Goal: Transaction & Acquisition: Book appointment/travel/reservation

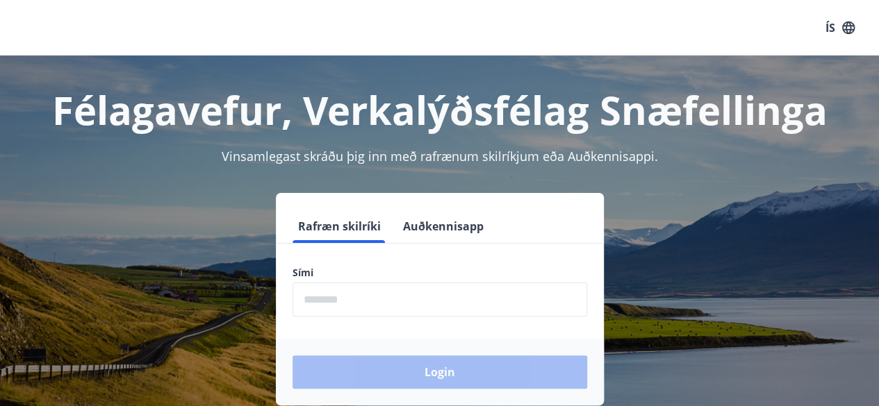
click at [375, 299] on input "phone" at bounding box center [440, 300] width 295 height 34
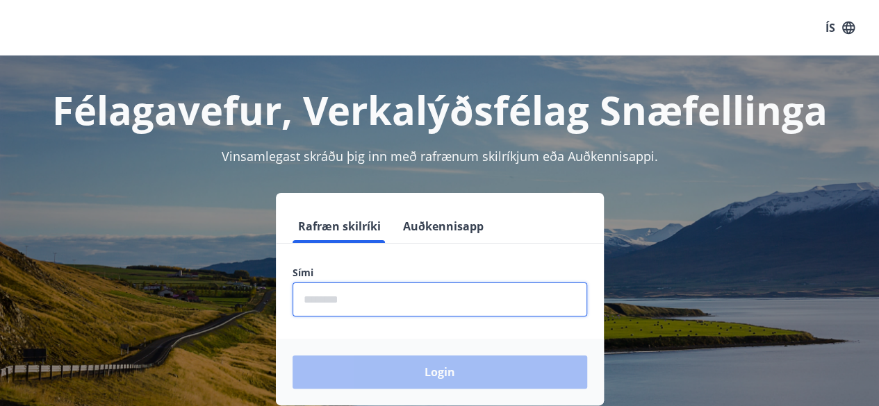
type input "********"
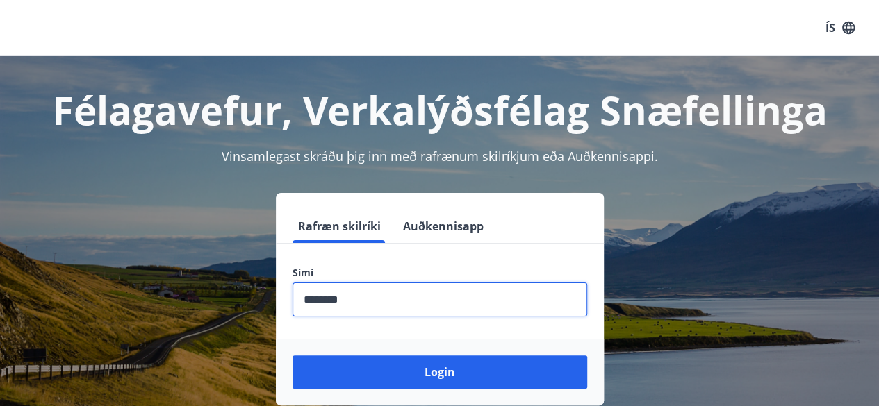
click at [293, 356] on button "Login" at bounding box center [440, 372] width 295 height 33
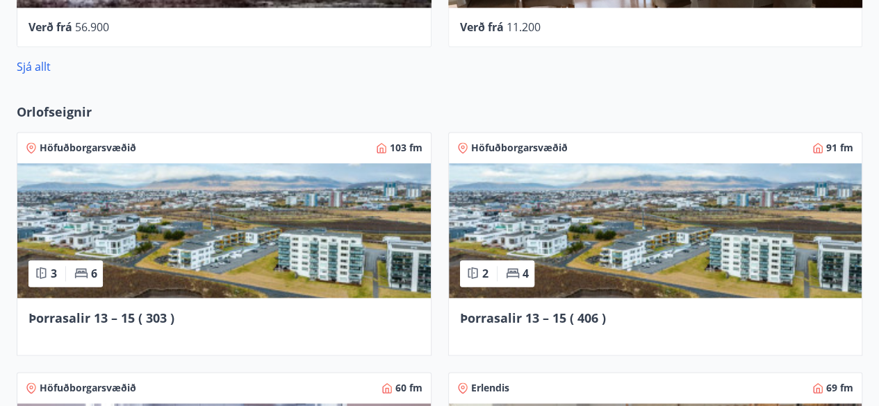
scroll to position [917, 0]
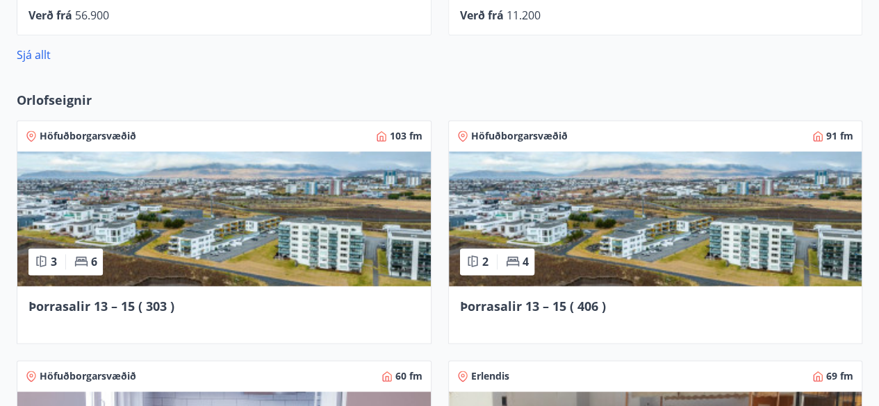
click at [265, 255] on img at bounding box center [223, 218] width 413 height 135
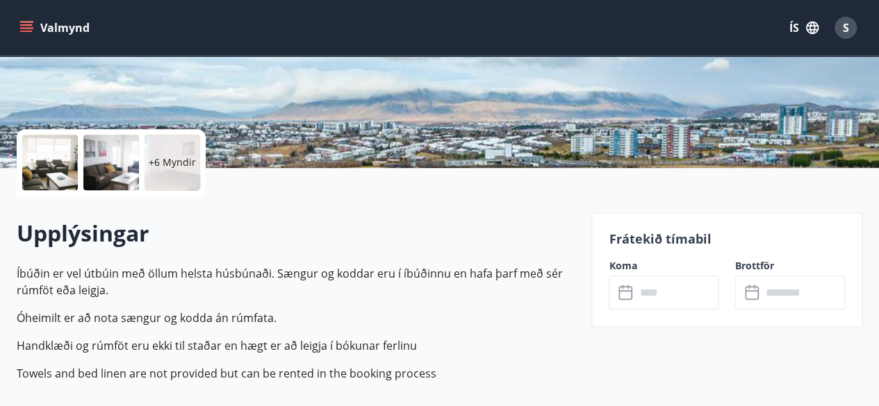
scroll to position [250, 0]
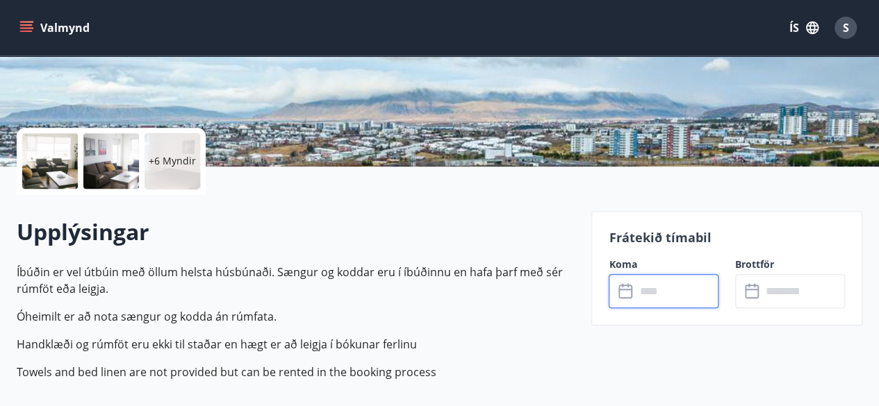
click at [682, 287] on input "text" at bounding box center [676, 291] width 83 height 34
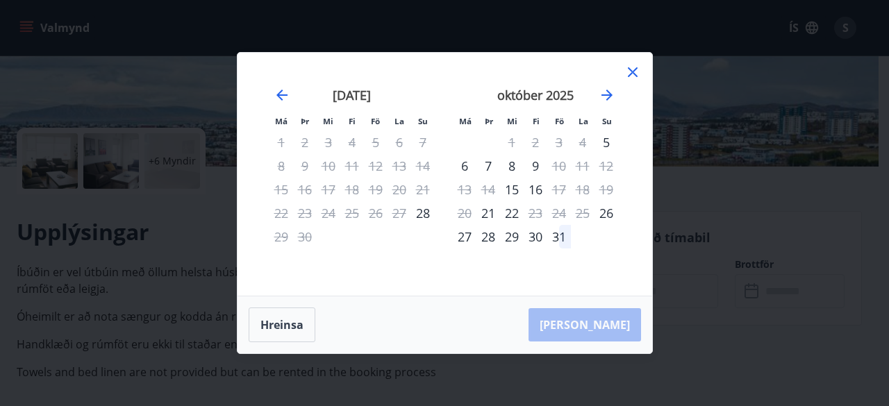
click at [637, 76] on icon at bounding box center [633, 72] width 17 height 17
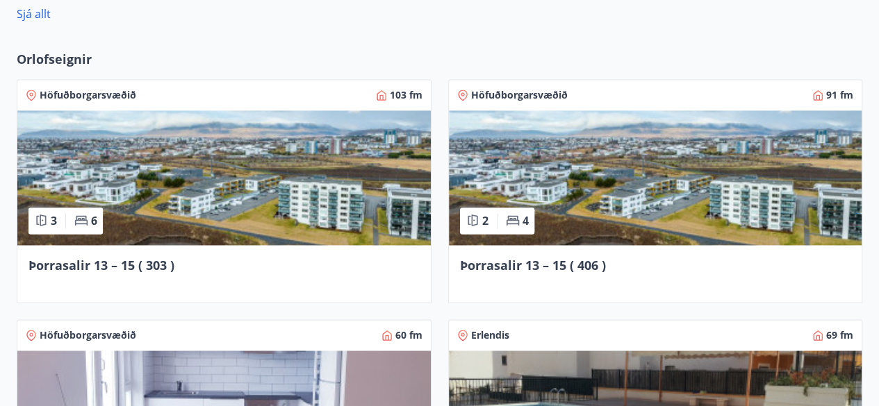
scroll to position [962, 0]
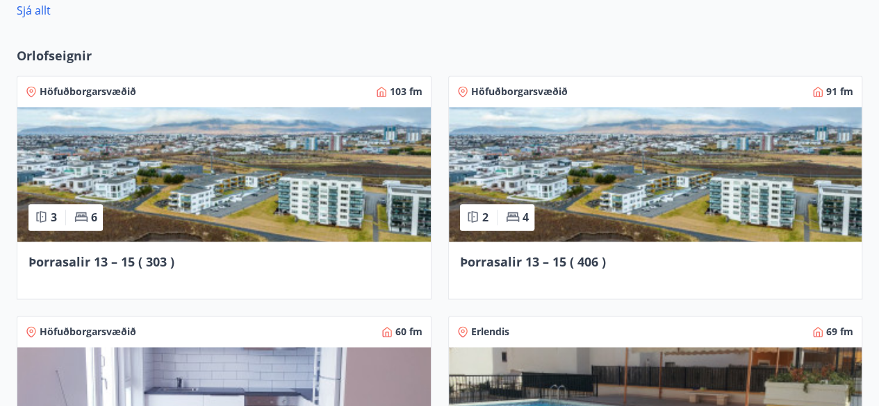
click at [727, 201] on img at bounding box center [655, 174] width 413 height 135
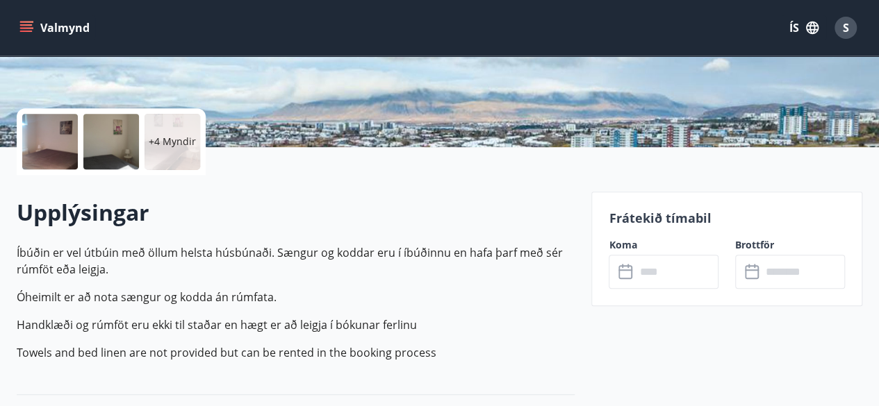
scroll to position [278, 0]
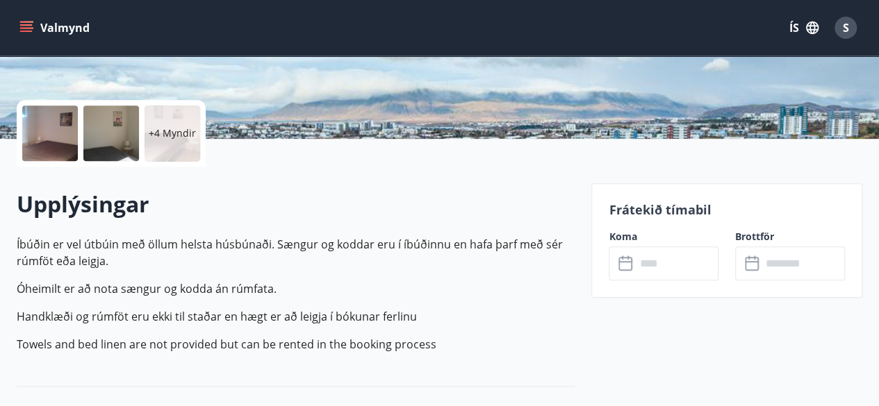
click at [684, 266] on input "text" at bounding box center [676, 264] width 83 height 34
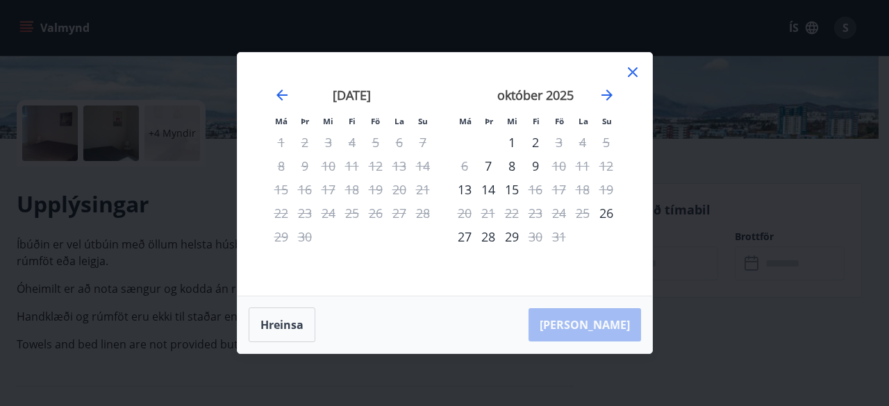
click at [635, 69] on icon at bounding box center [633, 72] width 17 height 17
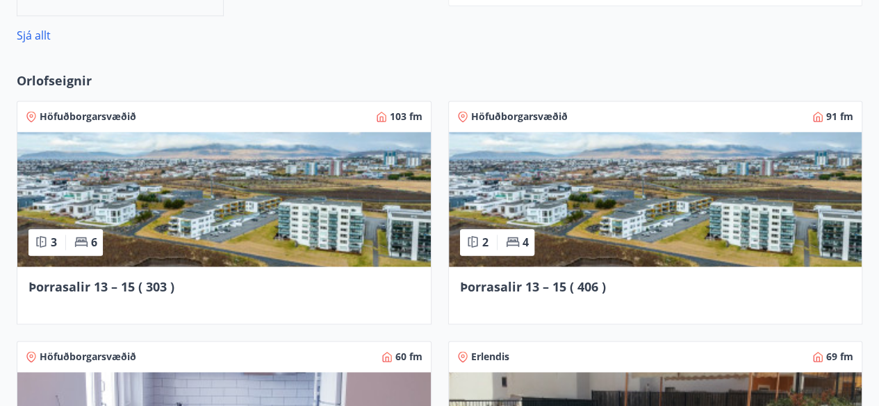
scroll to position [1006, 0]
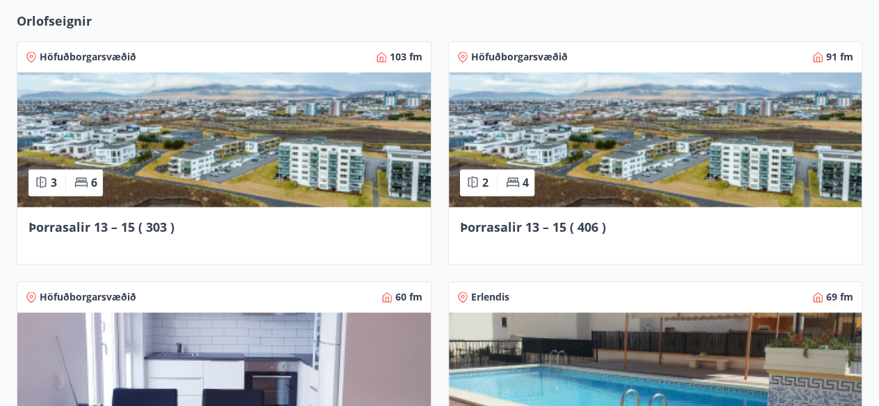
click at [317, 192] on img at bounding box center [223, 139] width 413 height 135
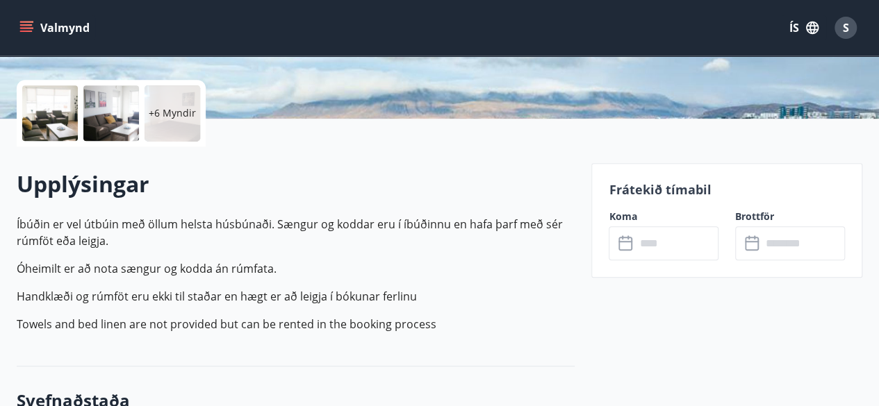
scroll to position [361, 0]
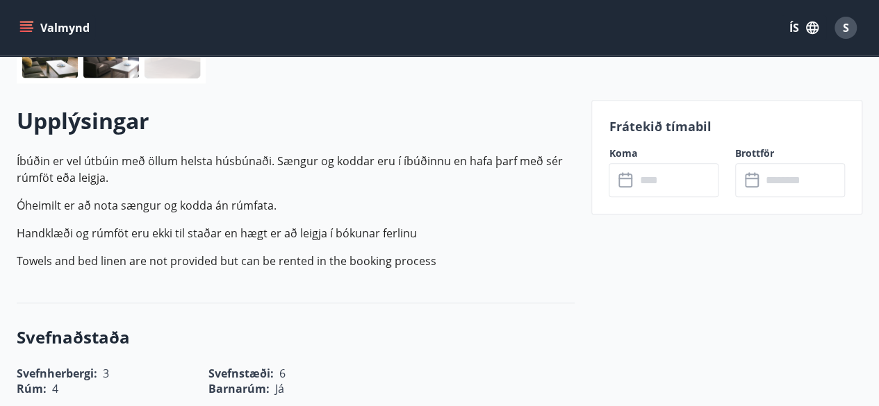
click at [683, 176] on input "text" at bounding box center [676, 180] width 83 height 34
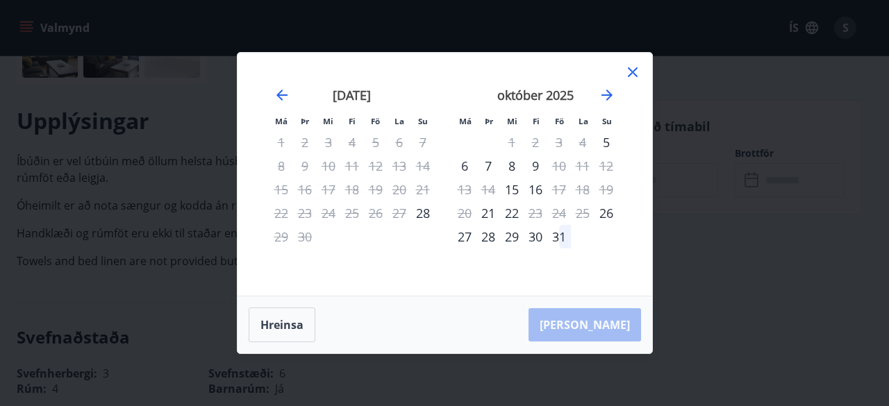
click at [630, 75] on icon at bounding box center [633, 72] width 10 height 10
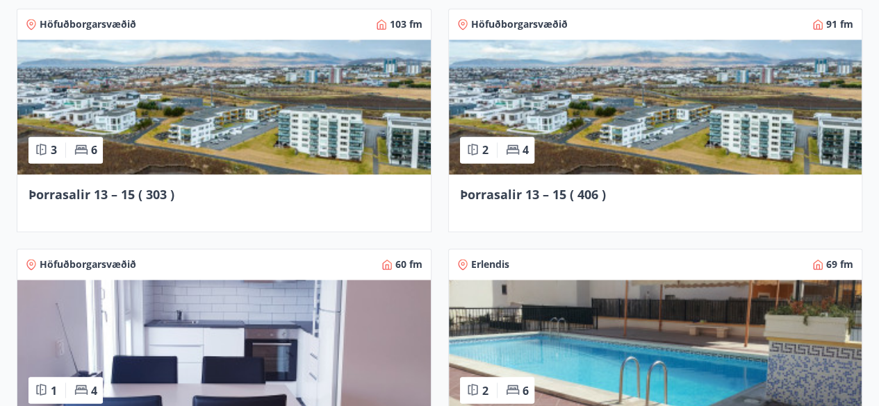
scroll to position [1023, 0]
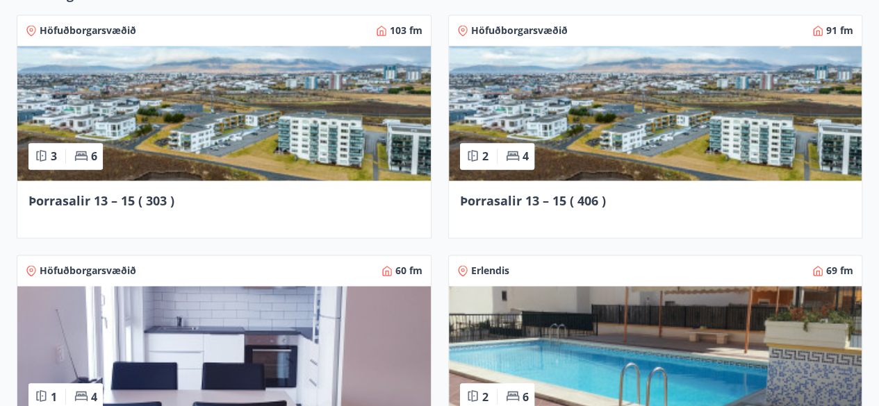
click at [677, 99] on img at bounding box center [655, 113] width 413 height 135
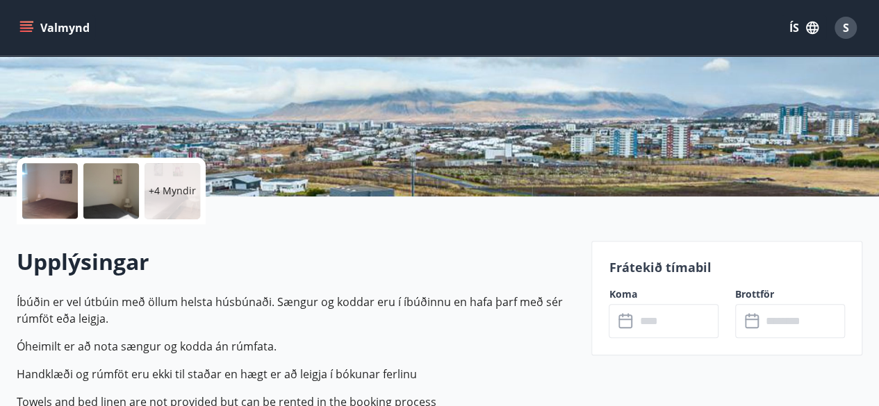
scroll to position [222, 0]
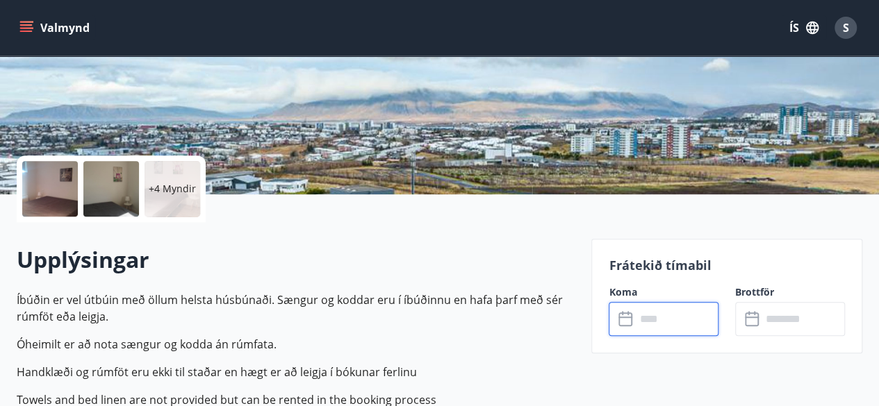
click at [682, 313] on input "text" at bounding box center [676, 319] width 83 height 34
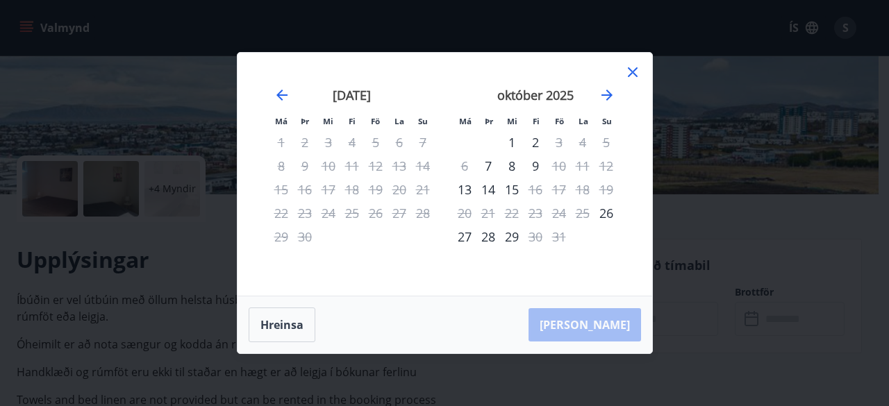
click at [630, 72] on icon at bounding box center [633, 72] width 17 height 17
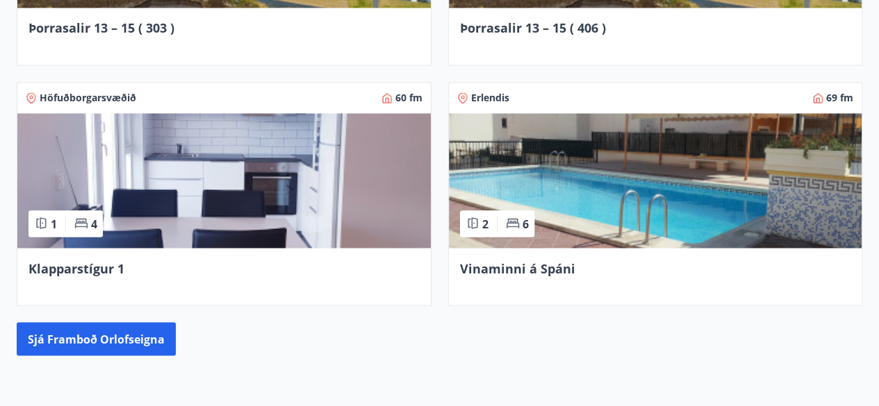
scroll to position [1280, 0]
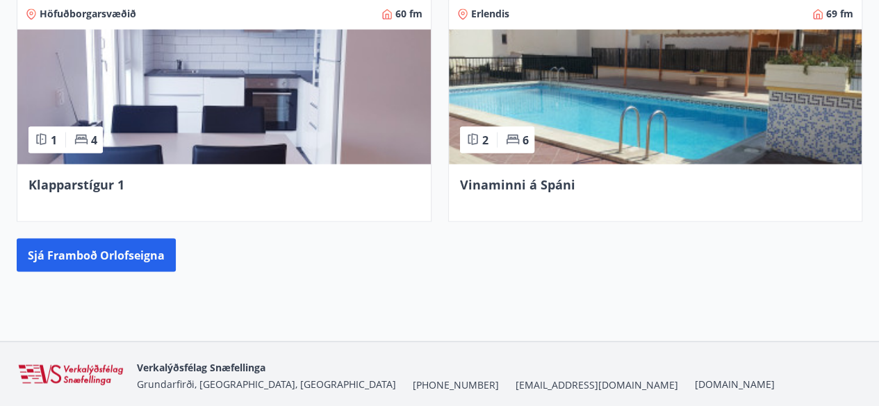
click at [253, 128] on img at bounding box center [223, 96] width 413 height 135
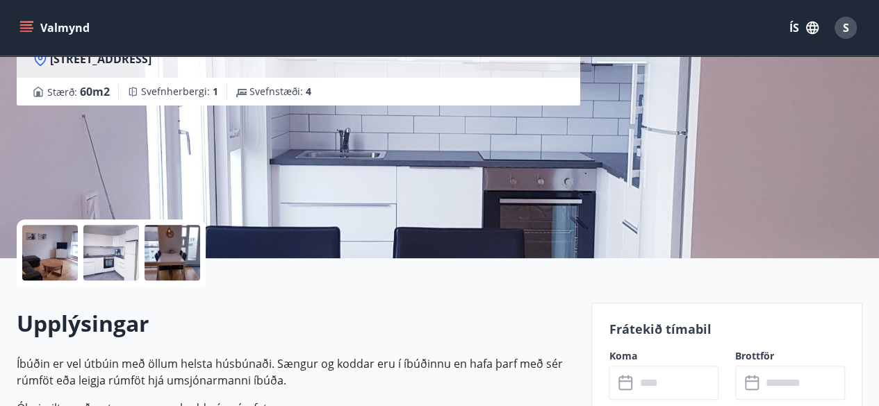
scroll to position [222, 0]
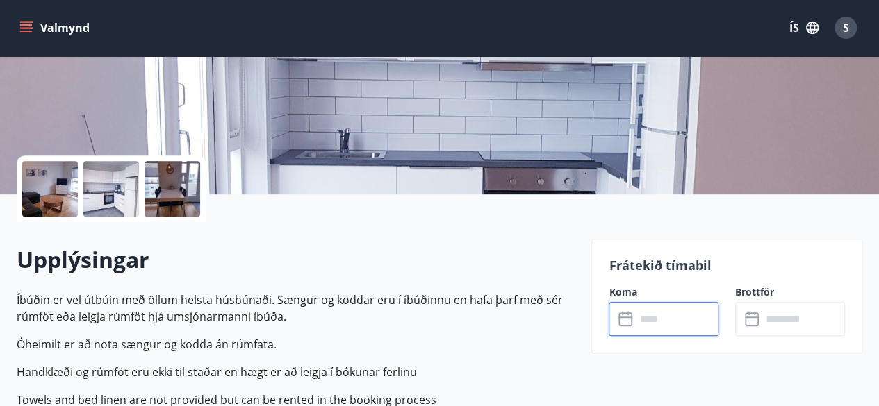
click at [682, 317] on input "text" at bounding box center [676, 319] width 83 height 34
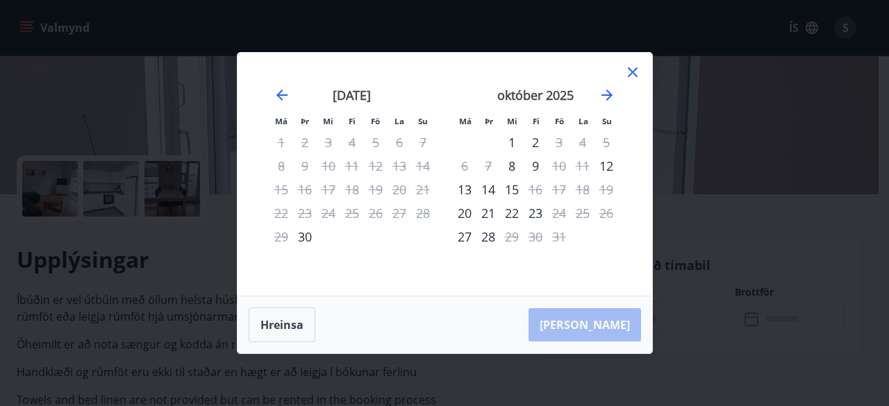
click at [634, 70] on icon at bounding box center [633, 72] width 10 height 10
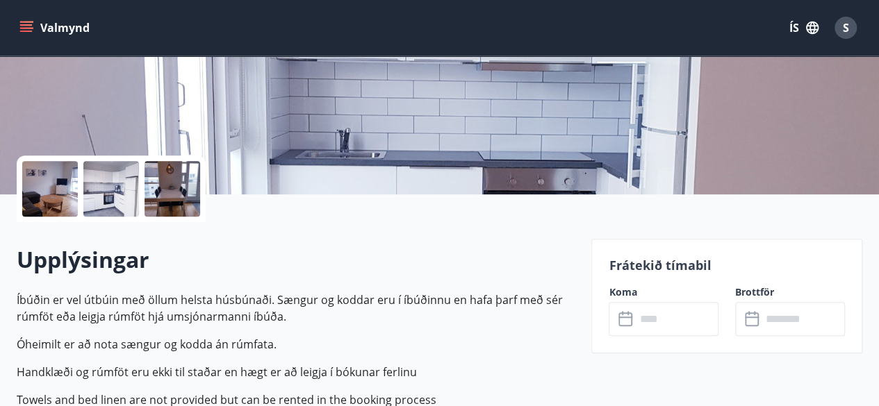
click at [55, 26] on button "Valmynd" at bounding box center [56, 27] width 79 height 25
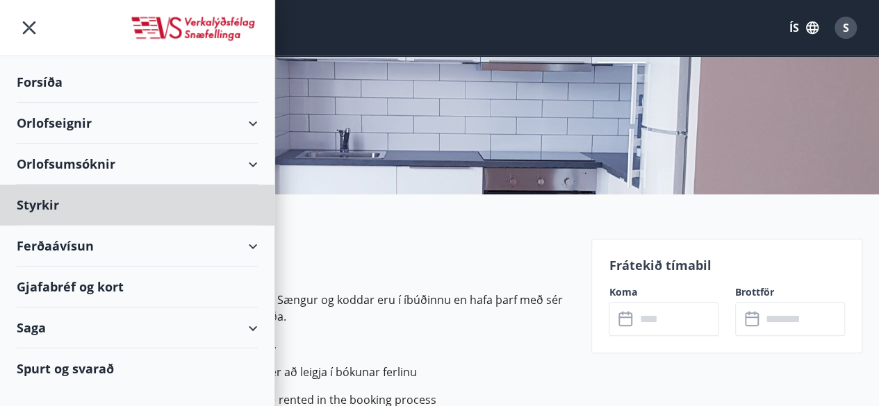
click at [51, 83] on div "Forsíða" at bounding box center [137, 82] width 241 height 41
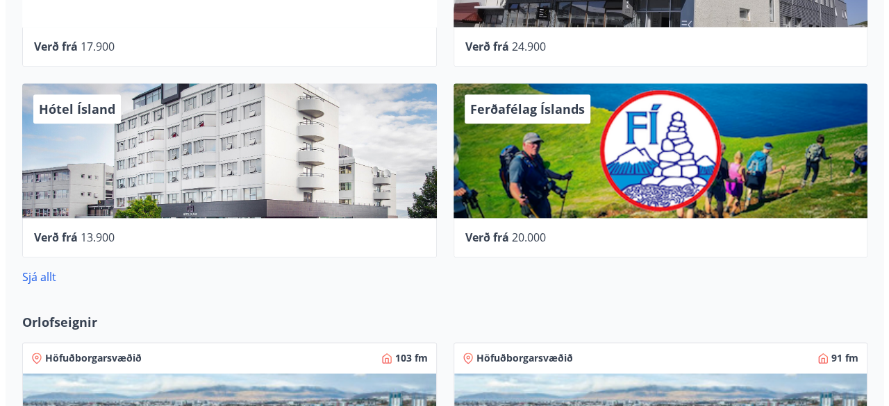
scroll to position [723, 0]
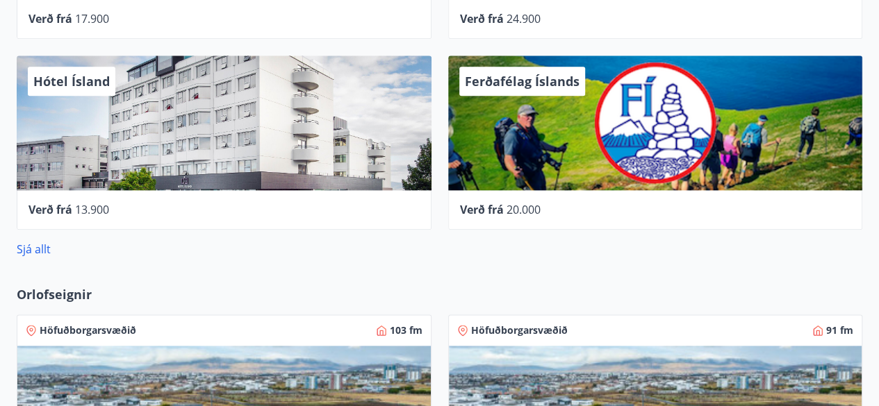
click at [227, 131] on div "Hótel Ísland" at bounding box center [224, 123] width 415 height 135
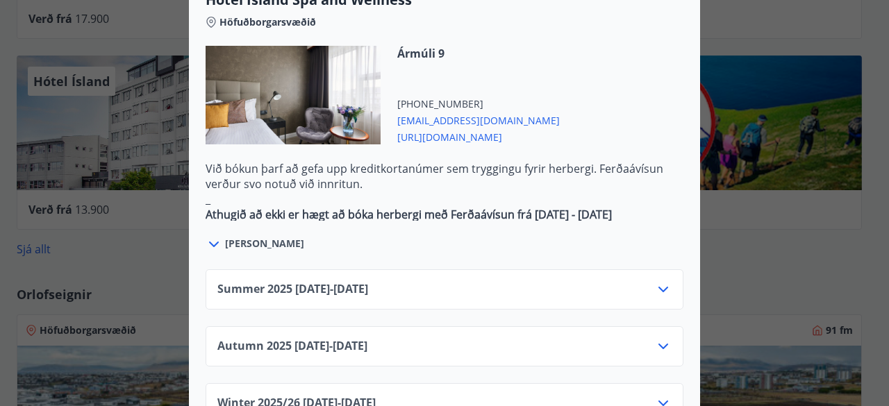
scroll to position [862, 0]
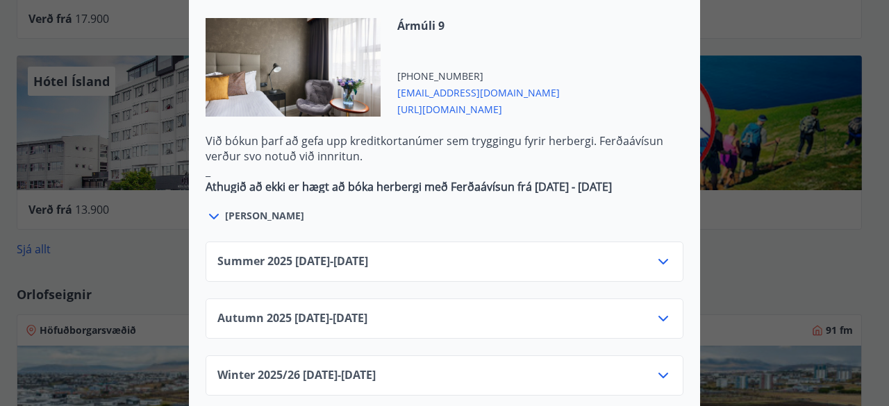
click at [657, 254] on icon at bounding box center [663, 262] width 17 height 17
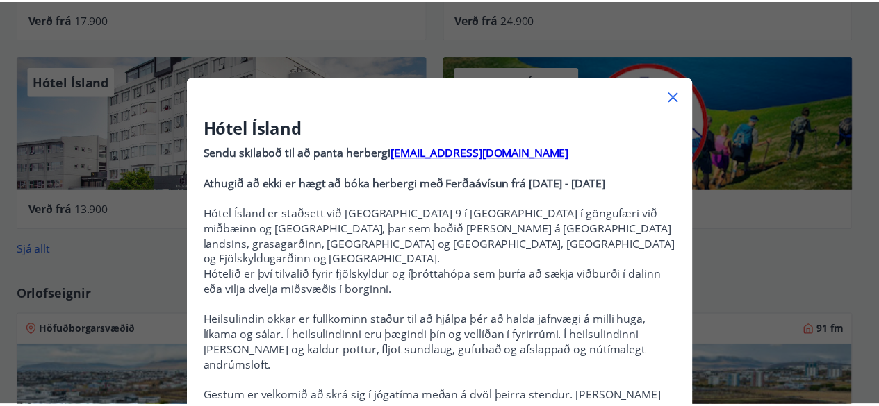
scroll to position [0, 0]
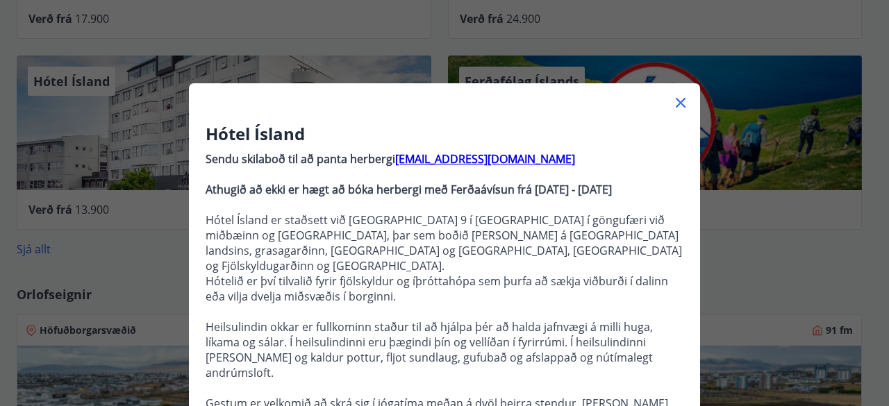
click at [677, 104] on icon at bounding box center [681, 103] width 10 height 10
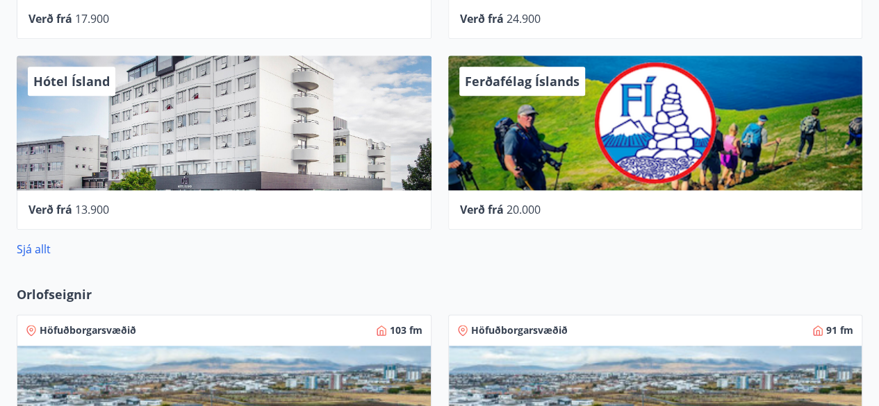
click at [878, 5] on div "29 Samstarfsaðilar í Ferðaávísun Berjaya Iceland Hotels og Hótel [PERSON_NAME] …" at bounding box center [439, 46] width 879 height 422
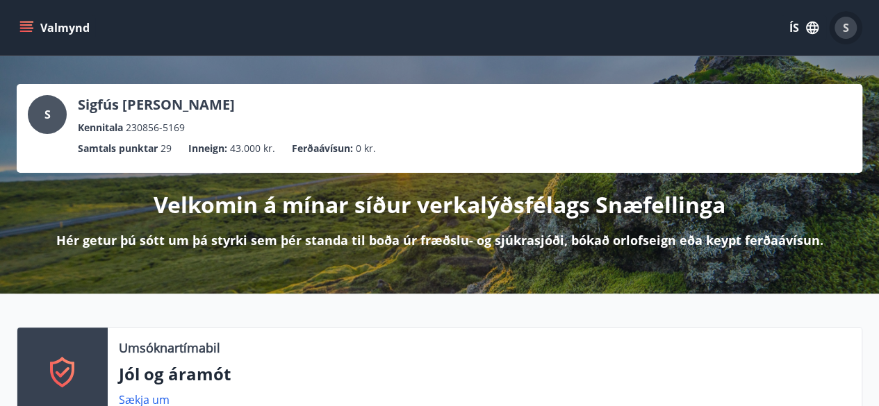
click at [846, 28] on span "S" at bounding box center [846, 27] width 6 height 15
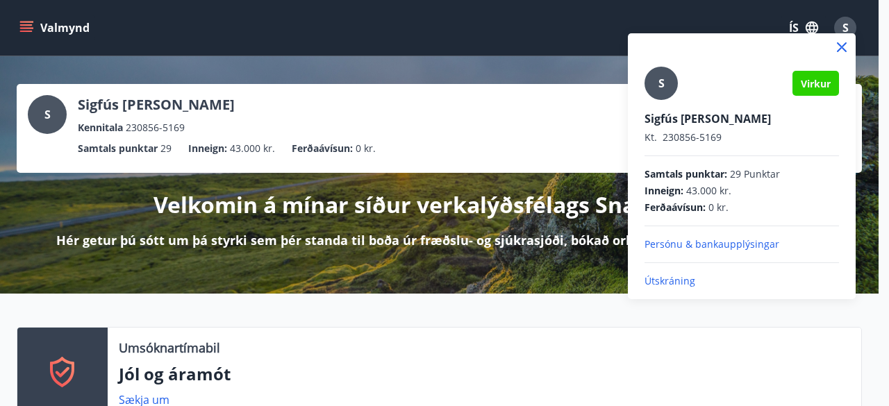
click at [674, 287] on p "Útskráning" at bounding box center [742, 281] width 195 height 14
